Goal: Task Accomplishment & Management: Use online tool/utility

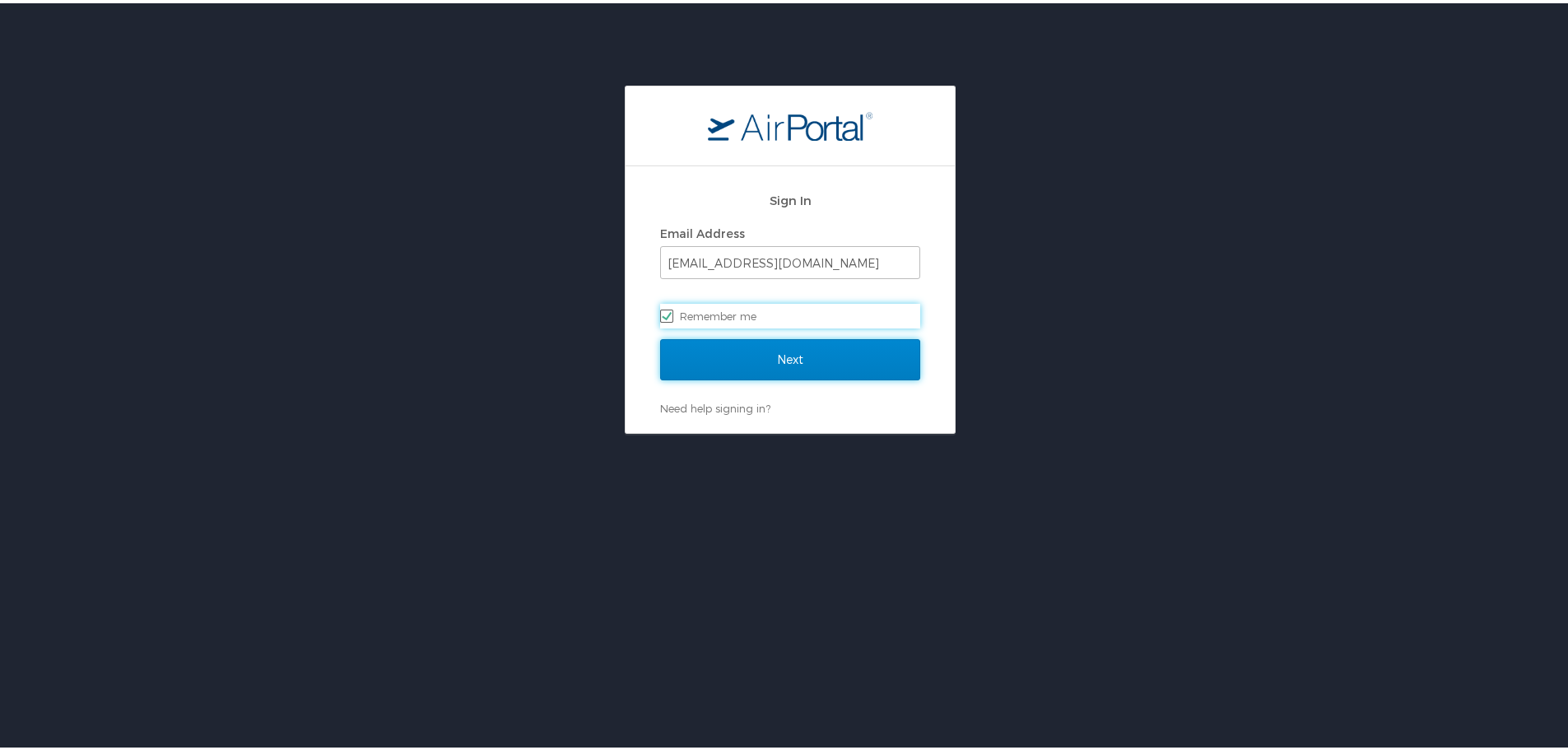
click at [804, 358] on input "Next" at bounding box center [791, 356] width 260 height 41
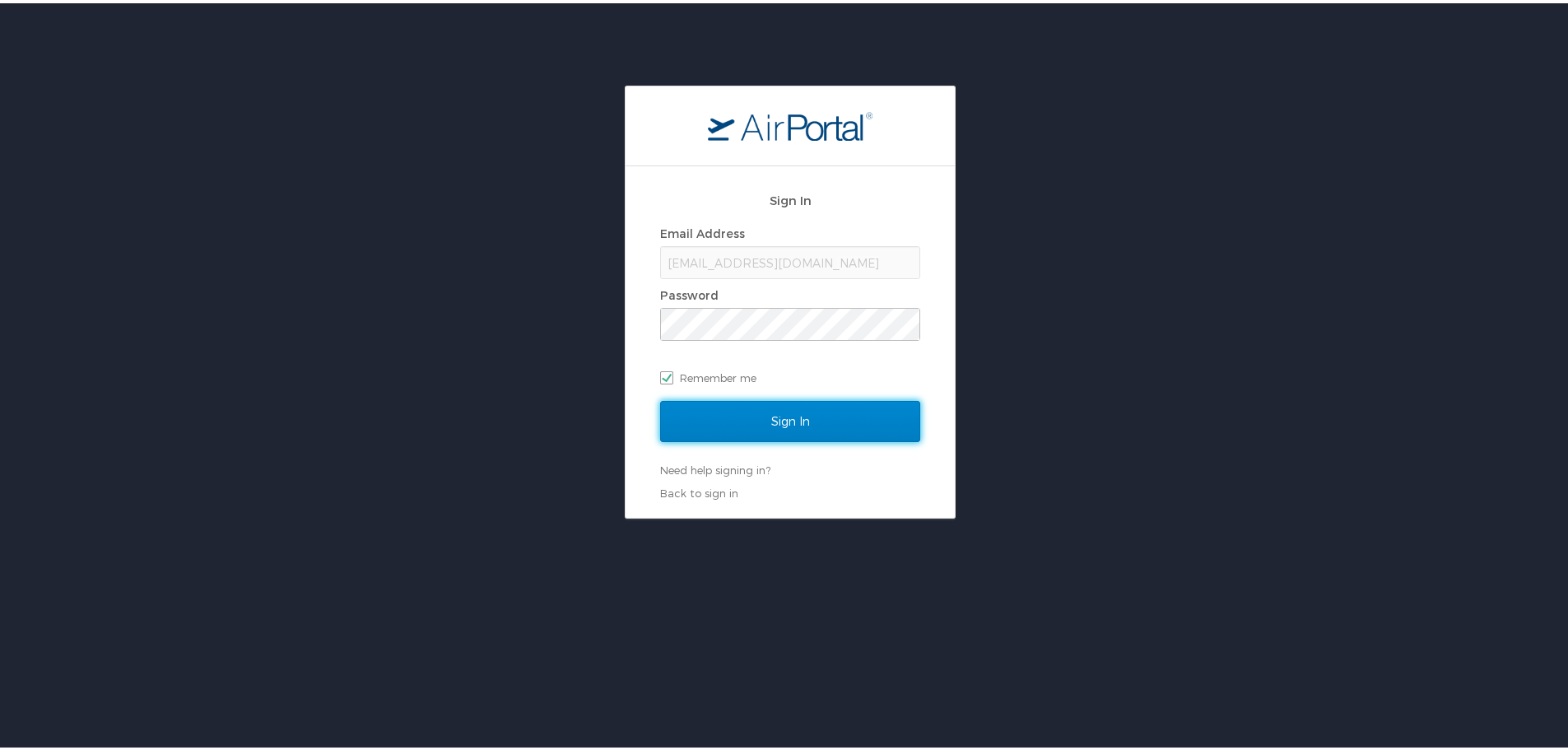
click at [793, 428] on input "Sign In" at bounding box center [791, 418] width 260 height 41
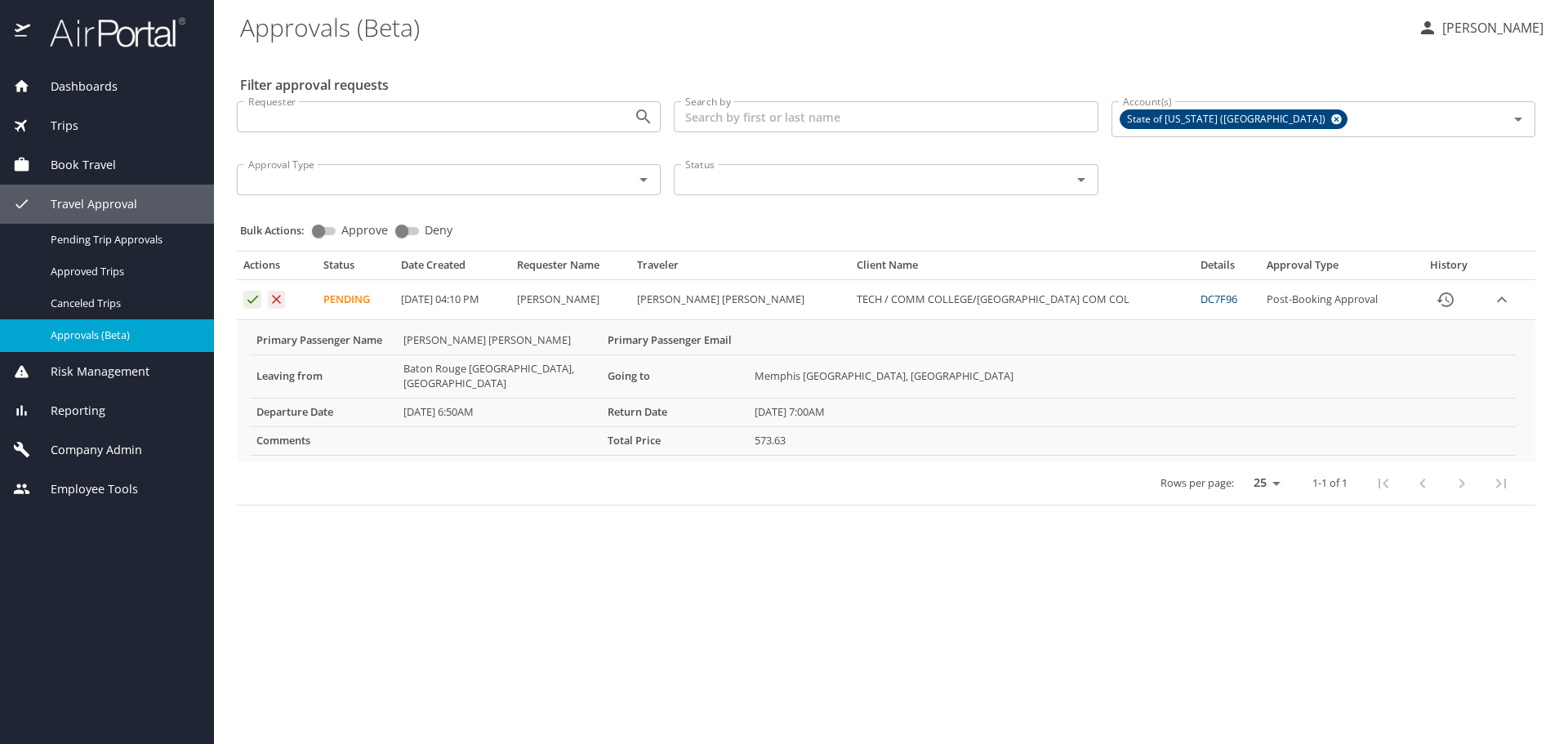
click at [345, 229] on span "Approve" at bounding box center [364, 230] width 47 height 11
click at [345, 229] on input "Approve" at bounding box center [319, 230] width 59 height 19
checkbox input "true"
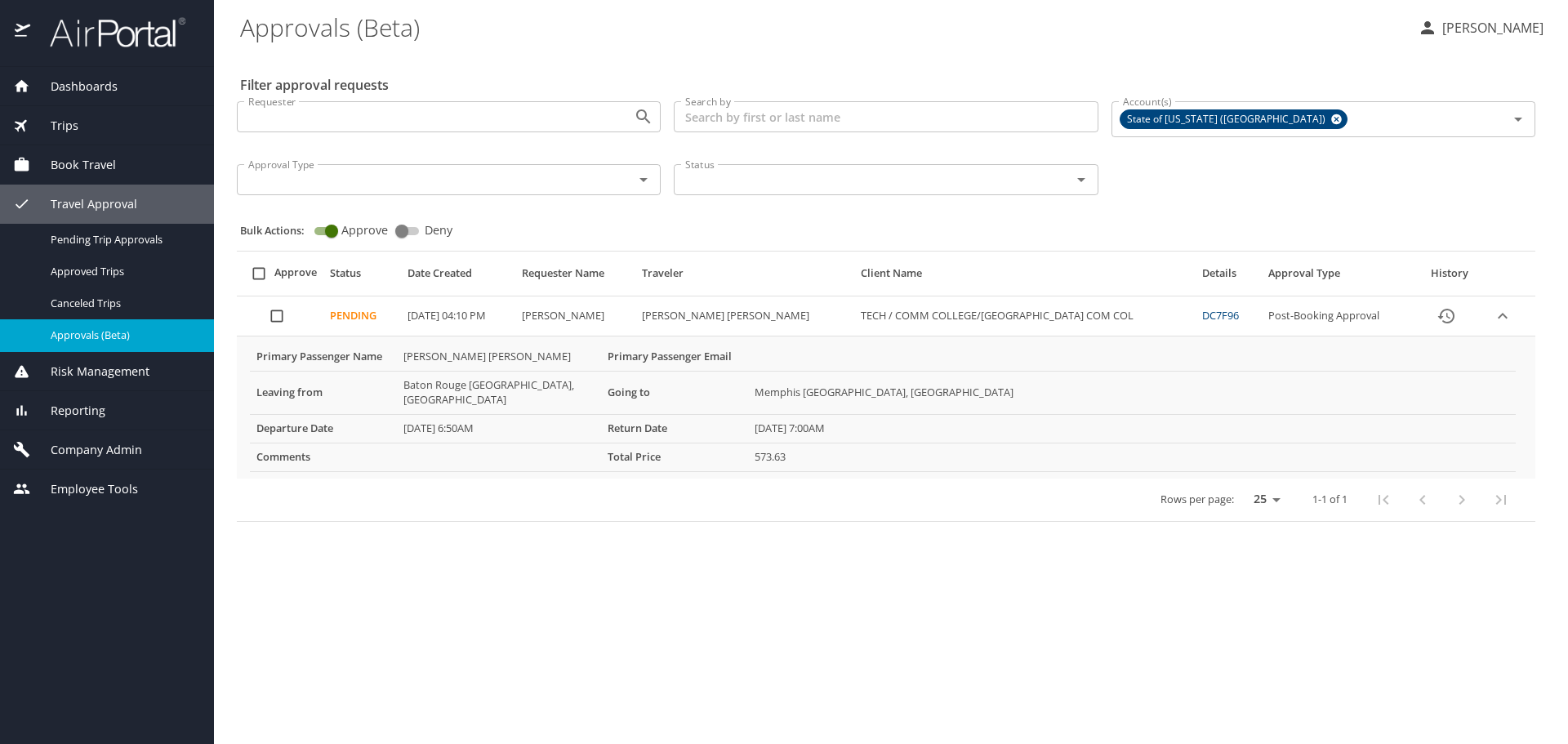
click at [262, 272] on input "select all approval requests" at bounding box center [259, 274] width 31 height 31
checkbox input "true"
click at [875, 685] on span "Bulk Approve" at bounding box center [881, 694] width 94 height 20
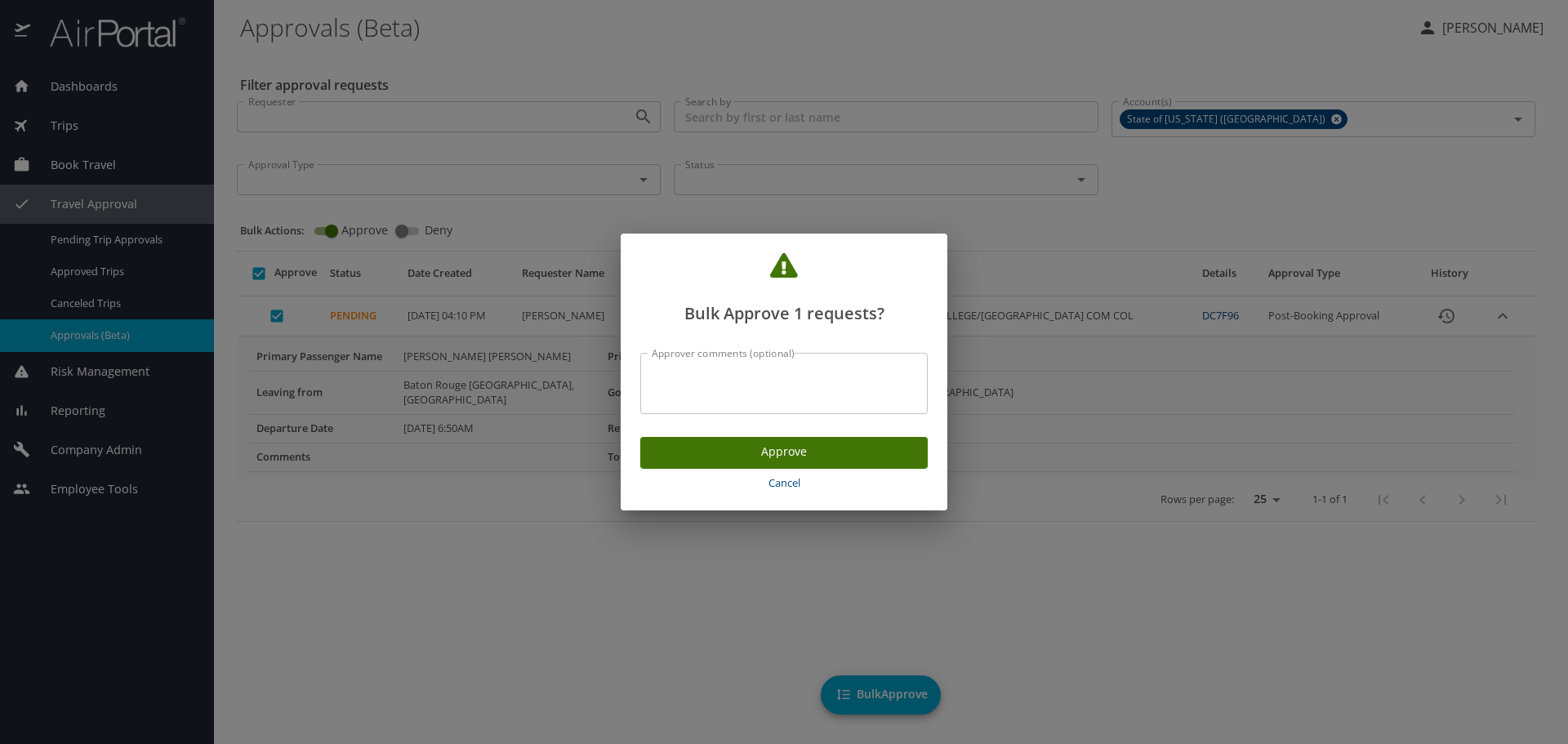
click at [704, 384] on textarea "Approver comments (optional)" at bounding box center [784, 384] width 265 height 31
type textarea "Approved."
click at [811, 443] on span "Approve" at bounding box center [784, 452] width 262 height 20
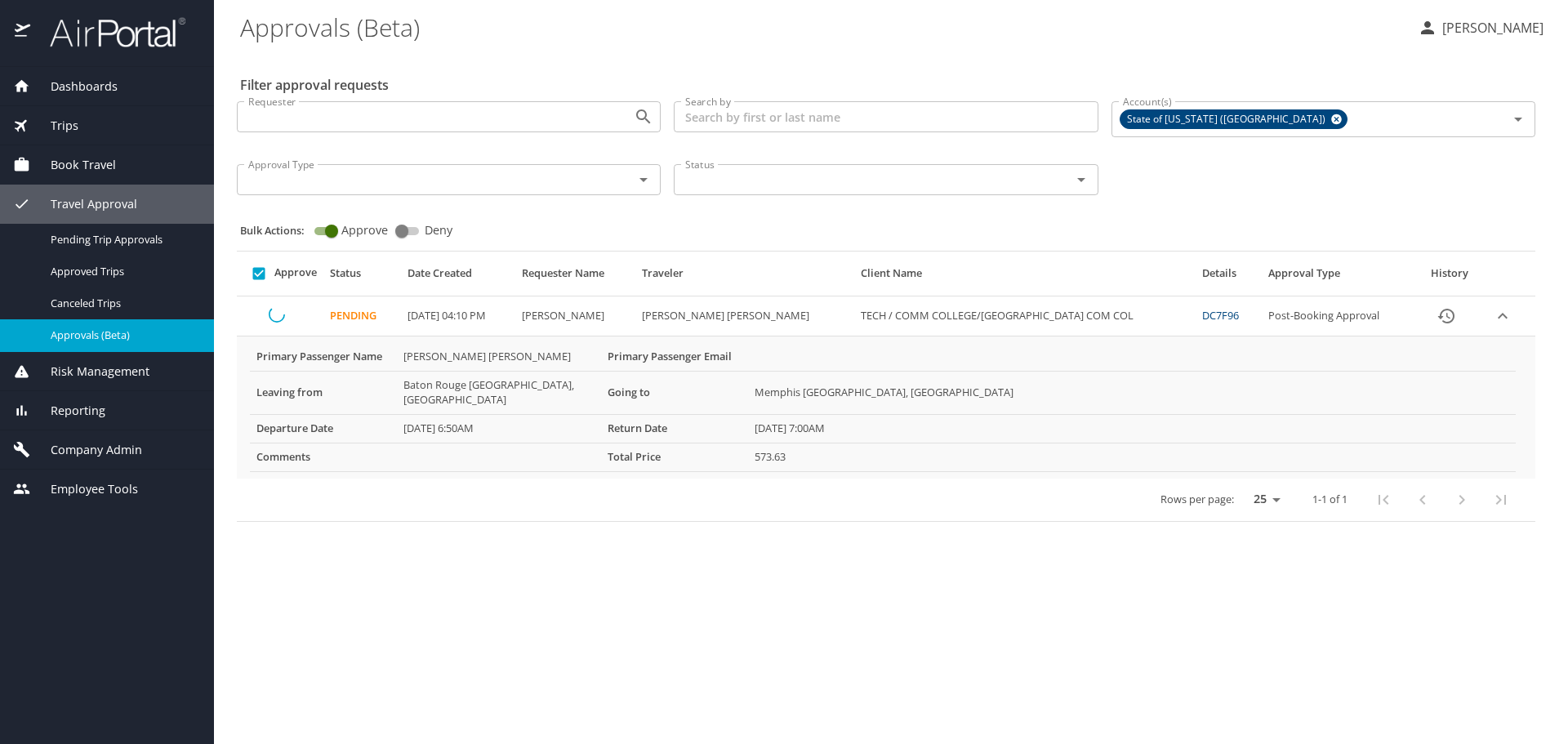
checkbox input "false"
